Goal: Transaction & Acquisition: Purchase product/service

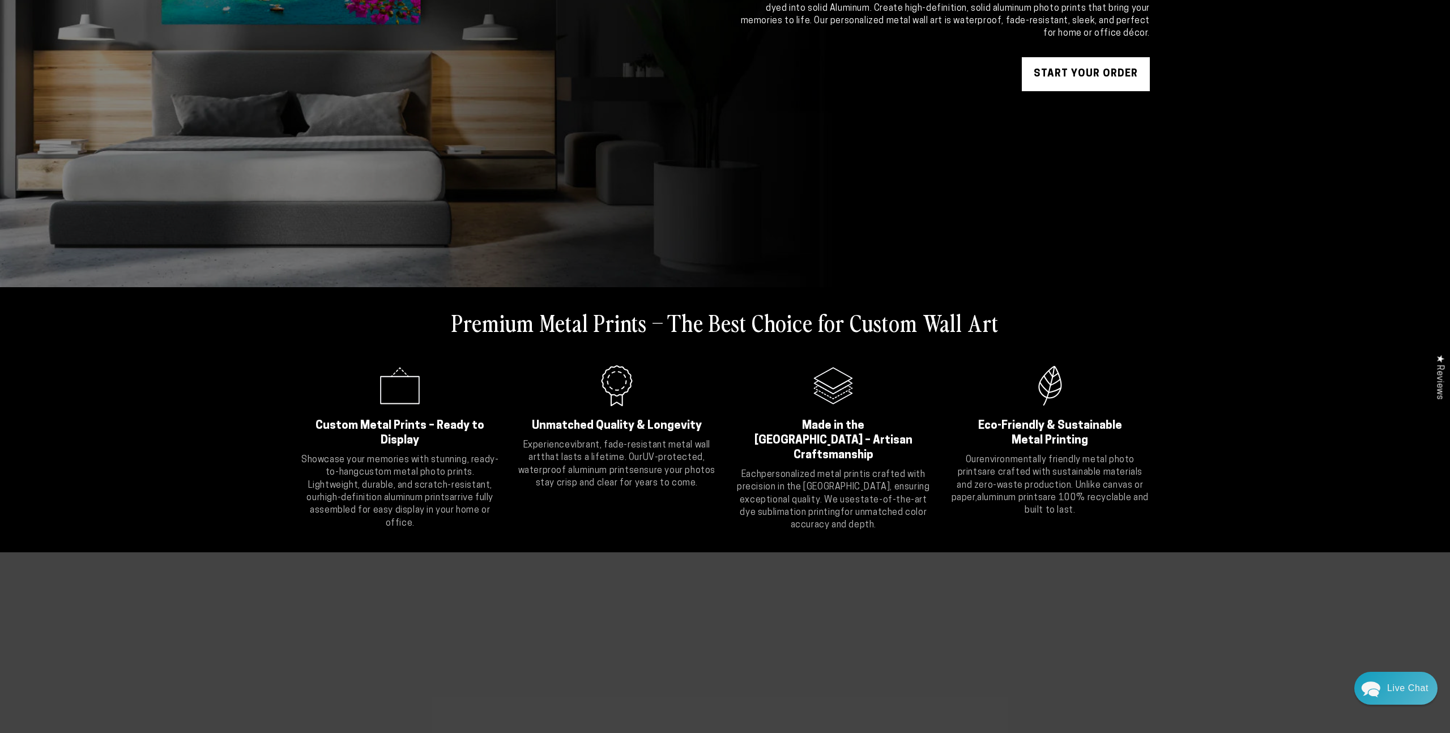
scroll to position [308, 0]
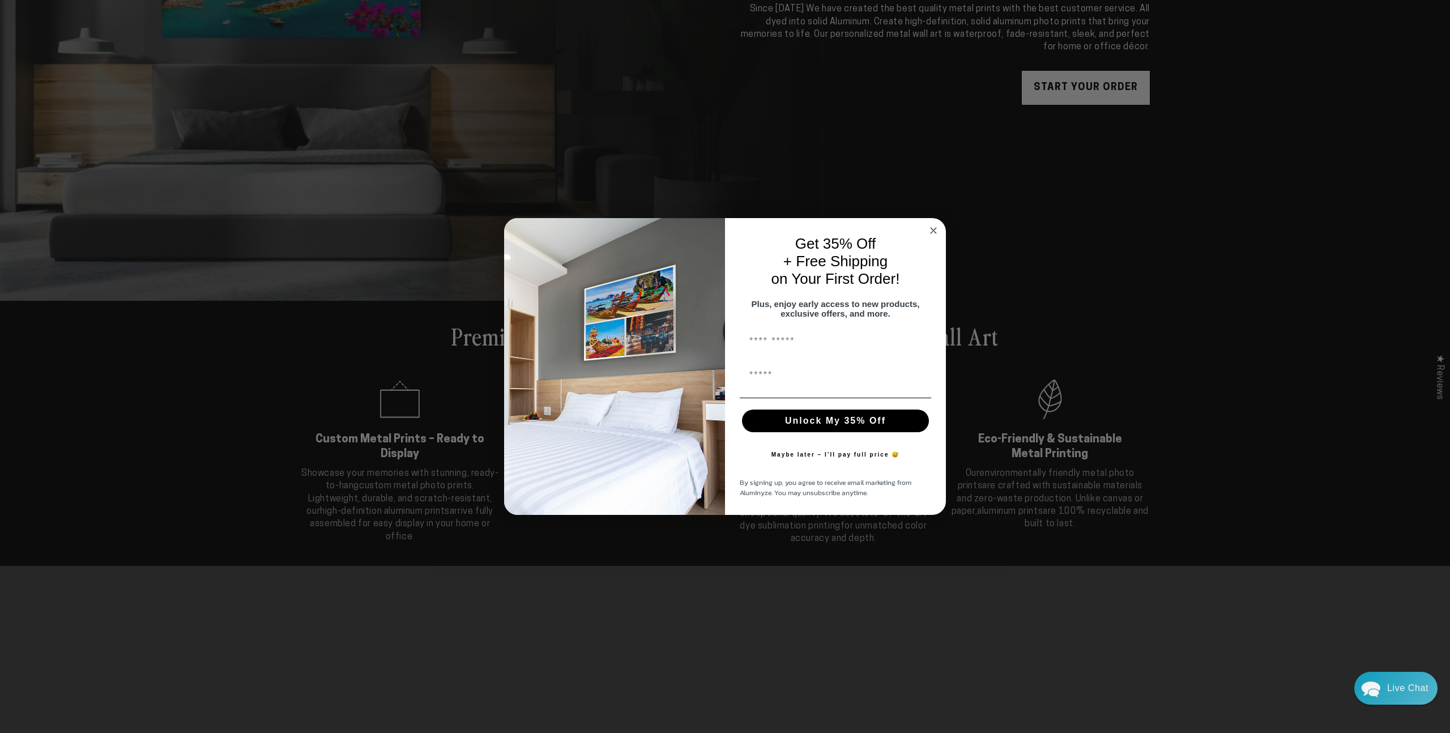
click at [934, 224] on circle "Close dialog" at bounding box center [933, 230] width 13 height 13
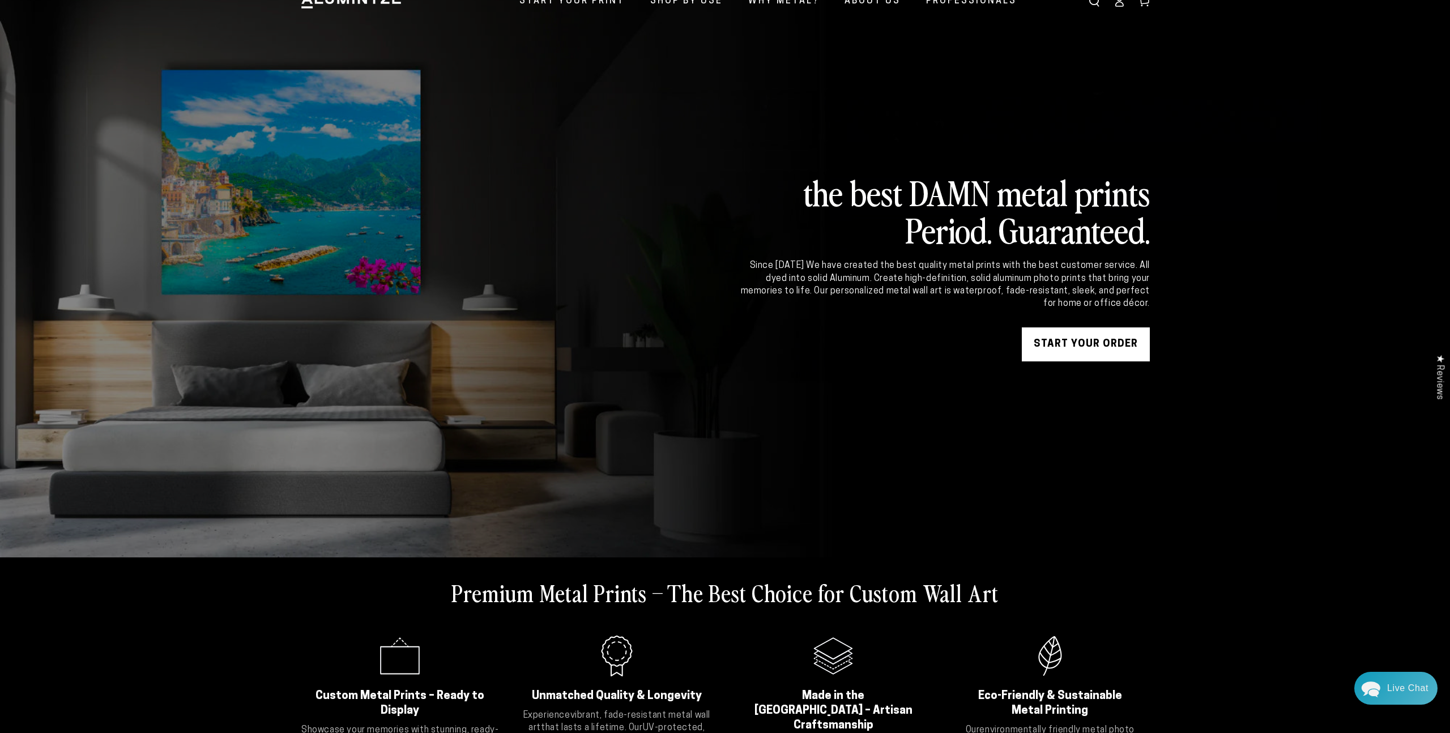
scroll to position [0, 0]
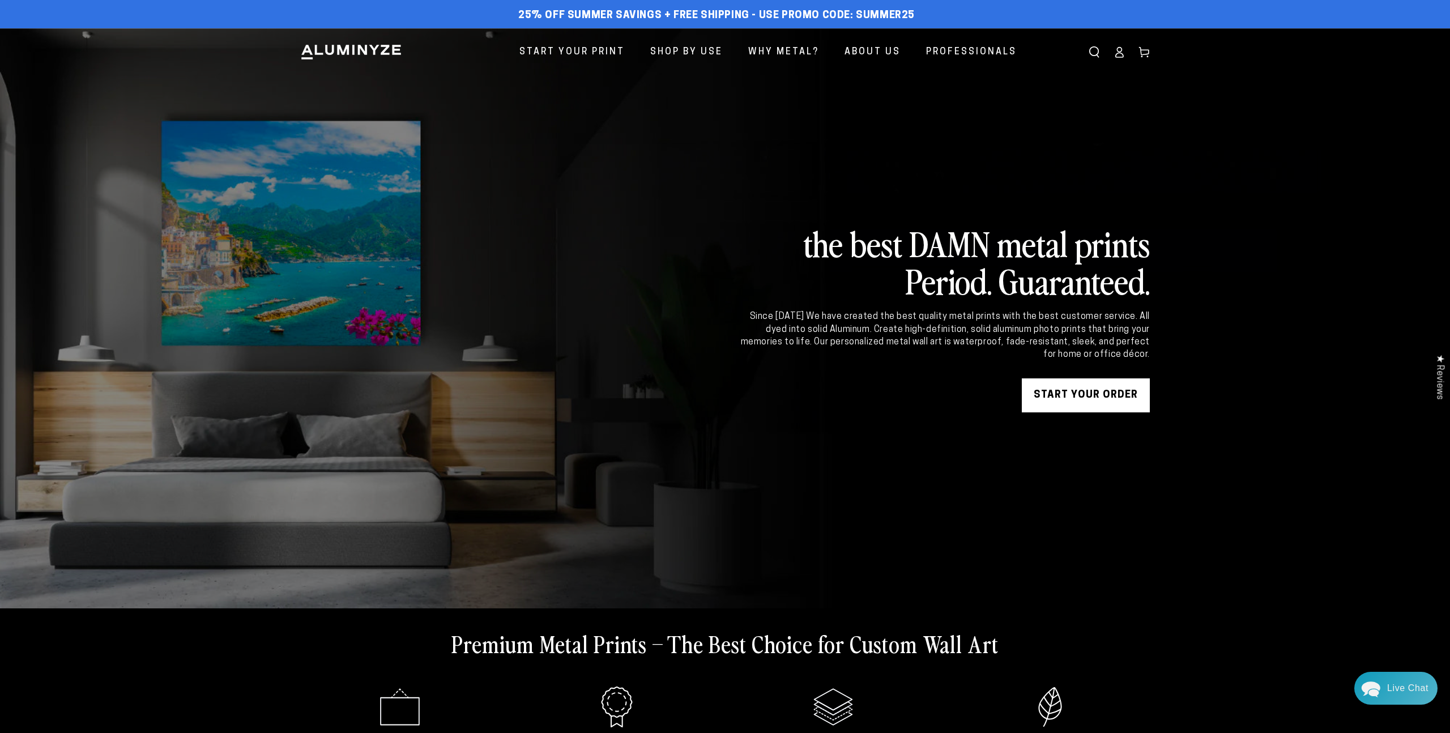
click at [1109, 403] on link "START YOUR Order" at bounding box center [1086, 395] width 128 height 34
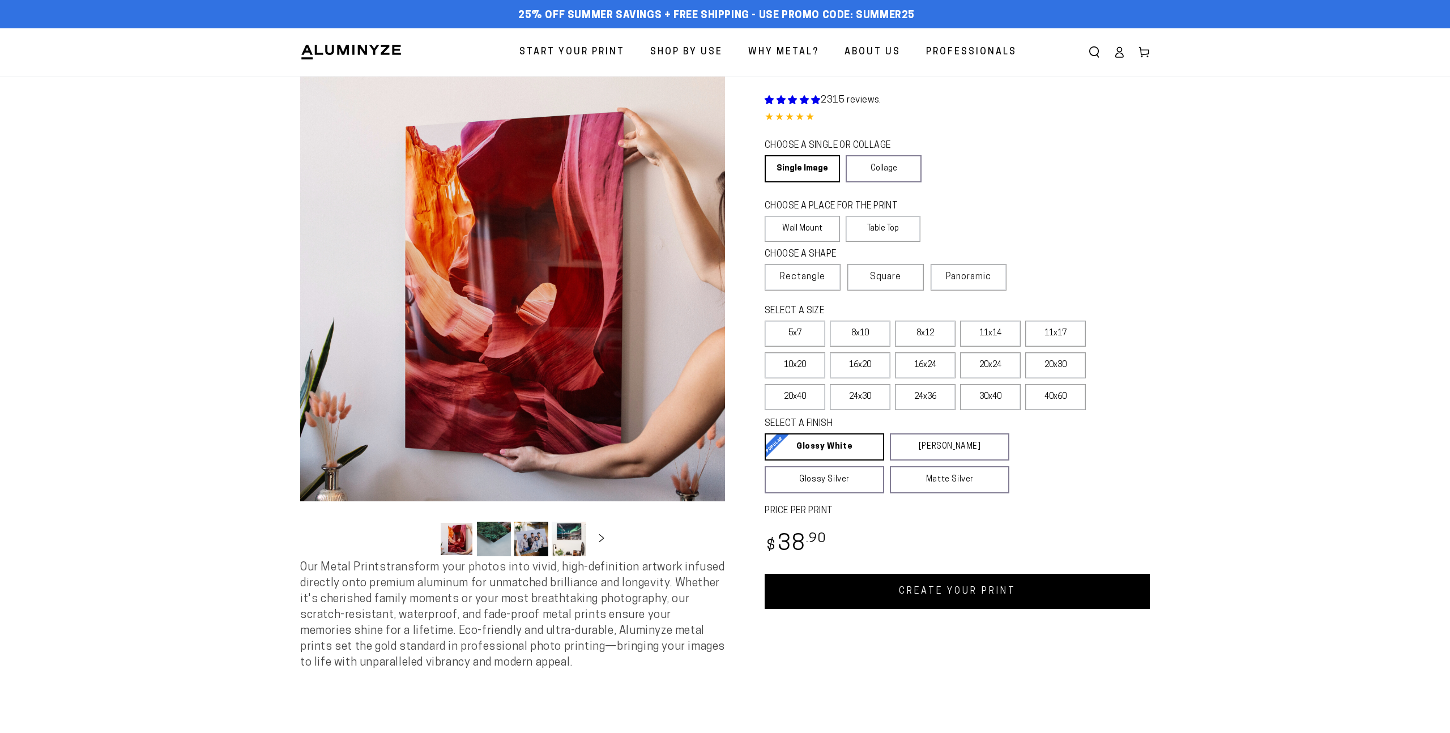
select select "**********"
click at [1056, 332] on label "11x17" at bounding box center [1055, 334] width 61 height 26
click at [868, 376] on label "16x20" at bounding box center [860, 365] width 61 height 26
click at [1069, 332] on label "11x17" at bounding box center [1055, 334] width 61 height 26
click at [1066, 403] on label "40x60" at bounding box center [1055, 397] width 61 height 26
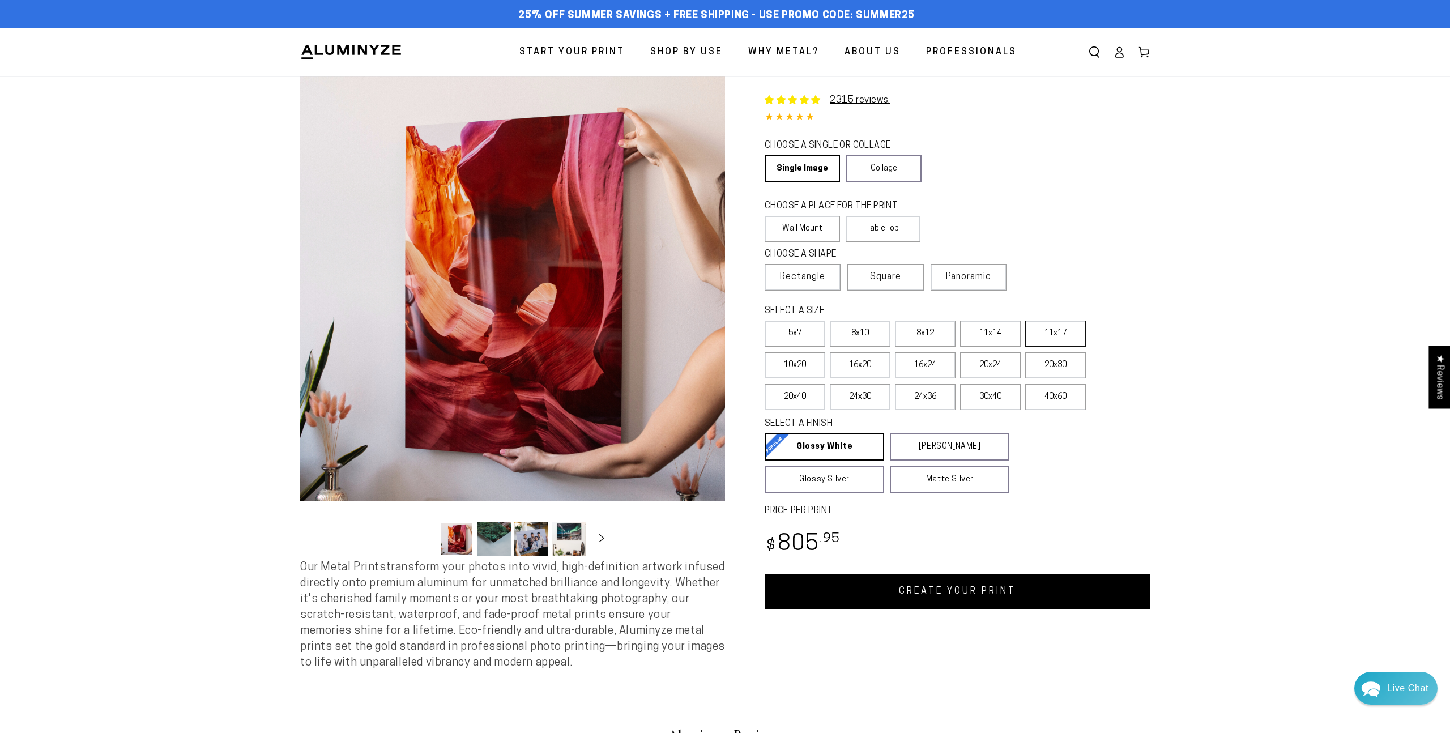
click at [1060, 332] on label "11x17" at bounding box center [1055, 334] width 61 height 26
click at [850, 375] on label "16x20" at bounding box center [860, 365] width 61 height 26
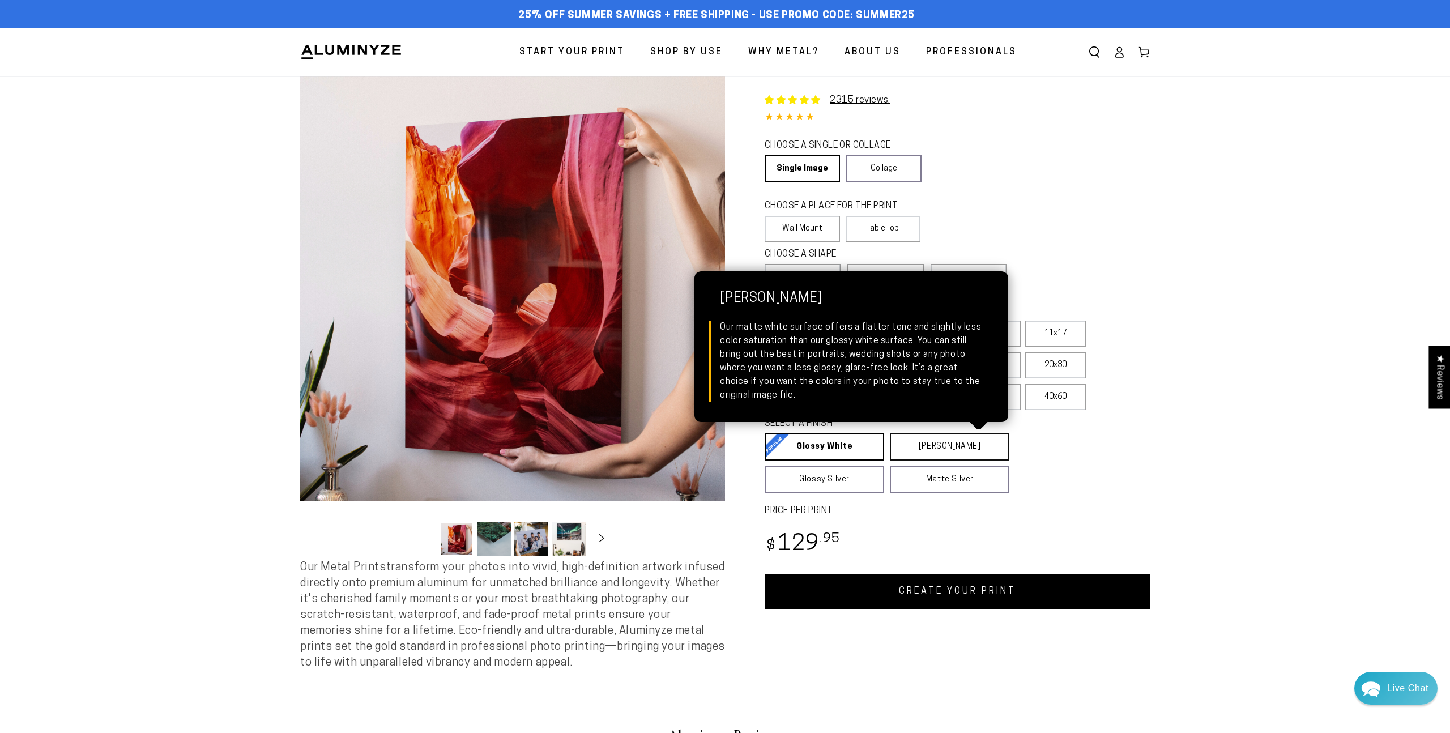
click at [899, 449] on link "[PERSON_NAME] Matte White Our matte white surface offers a flatter tone and sli…" at bounding box center [949, 446] width 119 height 27
click at [917, 445] on link "[PERSON_NAME] Matte White Our matte white surface offers a flatter tone and sli…" at bounding box center [950, 446] width 120 height 27
